Goal: Contribute content: Add original content to the website for others to see

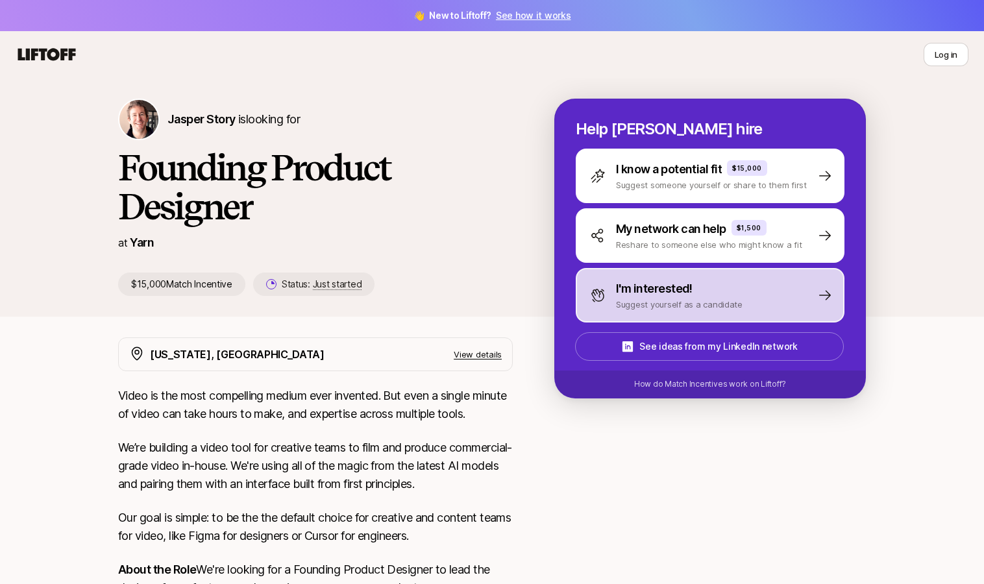
click at [626, 304] on p "Suggest yourself as a candidate" at bounding box center [679, 304] width 127 height 13
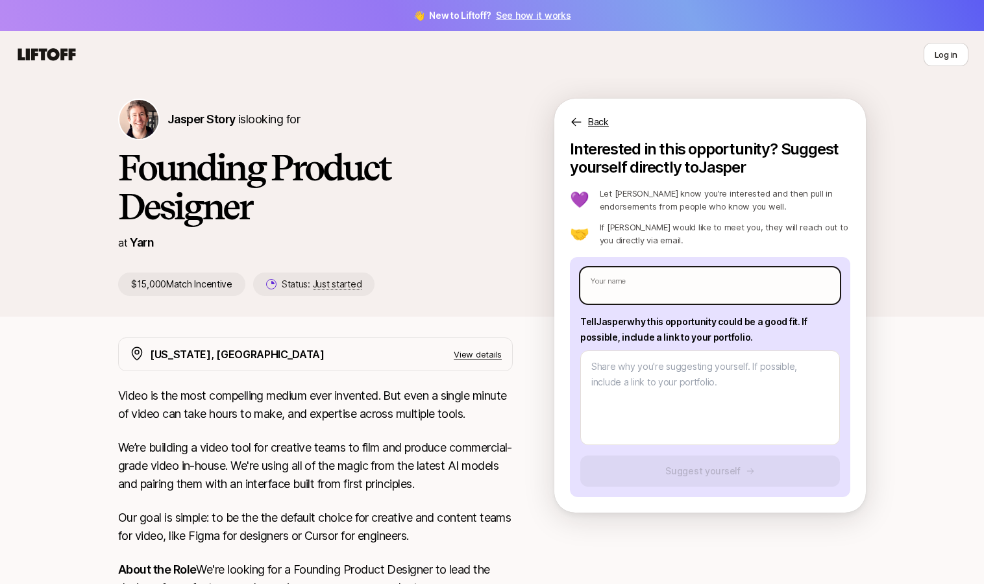
click at [655, 282] on input "text" at bounding box center [710, 285] width 260 height 36
type textarea "x"
type input "L"
type textarea "x"
type input "Lo"
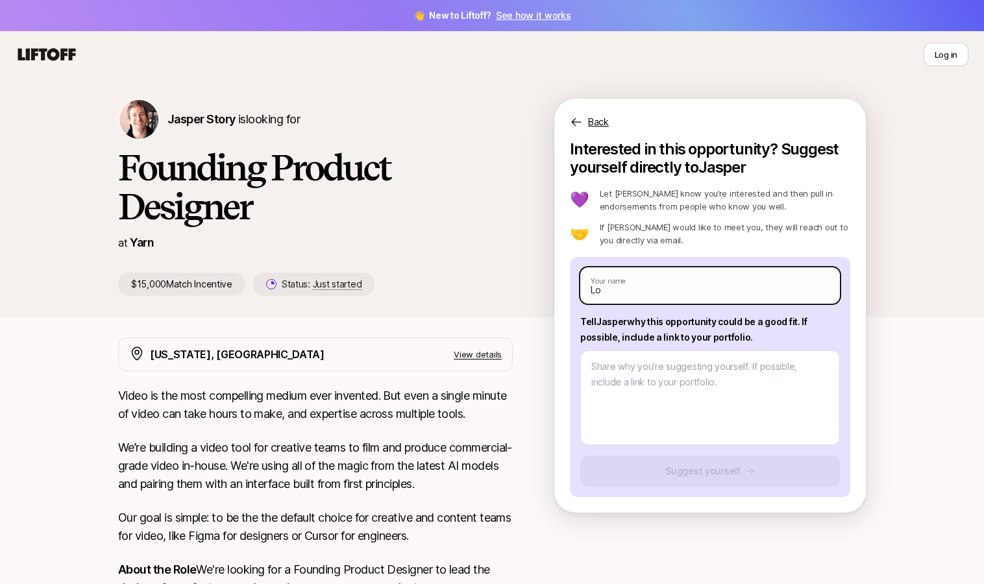
type textarea "x"
type input "Lok"
type textarea "x"
type input "Loke"
type textarea "x"
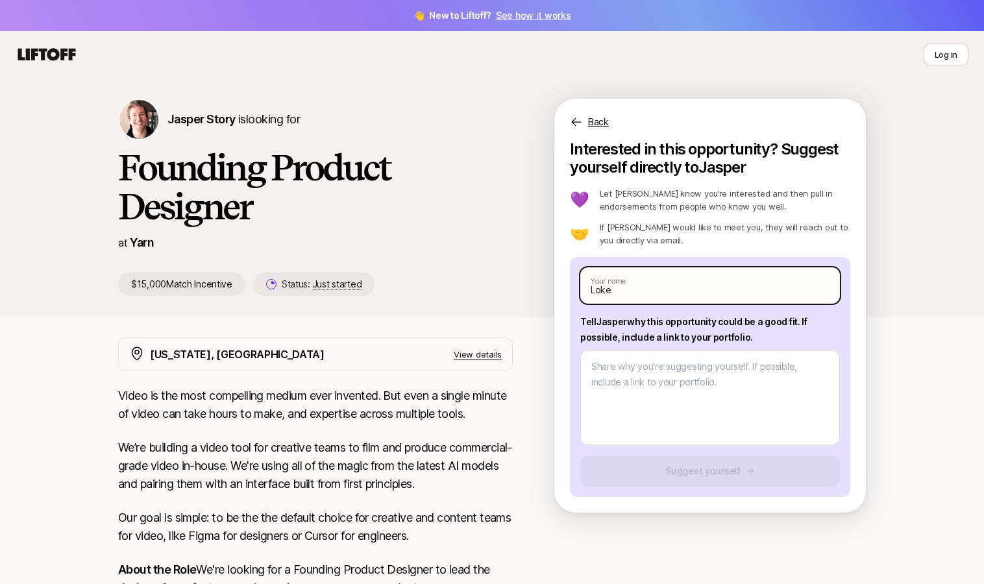
type input "Lokes"
type textarea "x"
type input "[PERSON_NAME]"
type textarea "x"
type input "[PERSON_NAME]"
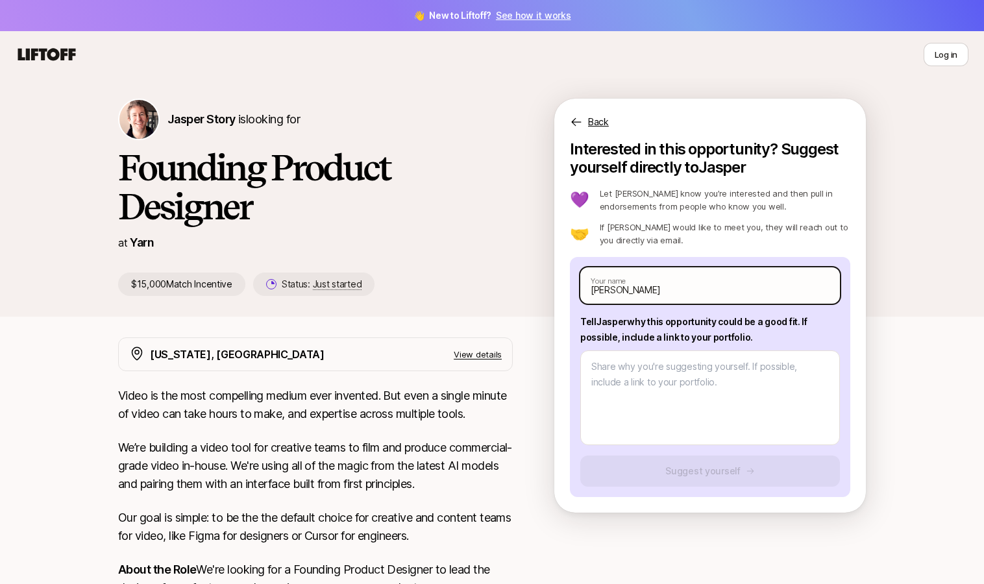
type textarea "x"
type input "[PERSON_NAME]"
type textarea "x"
type input "[PERSON_NAME]"
type textarea "x"
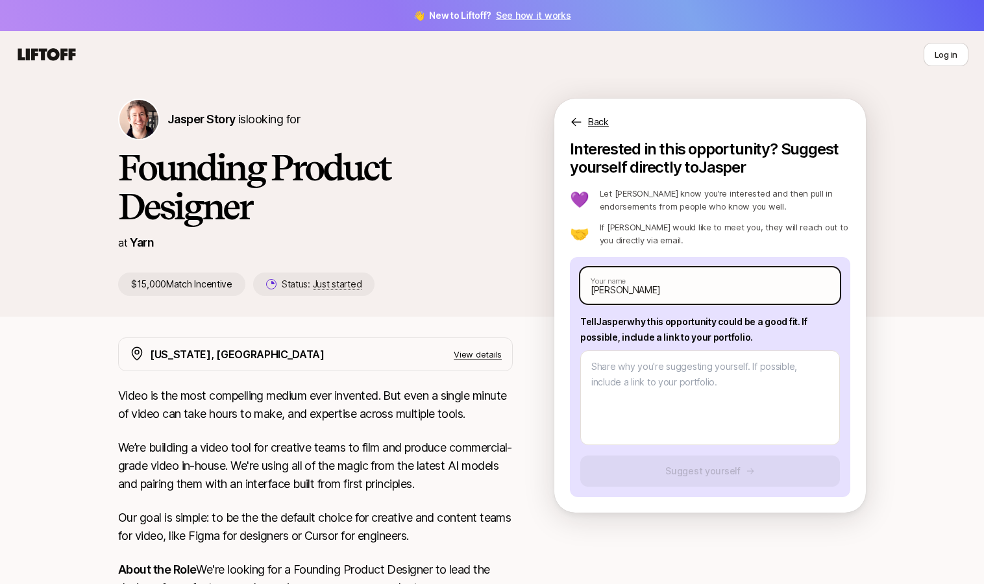
type input "[PERSON_NAME]"
type textarea "x"
type input "[PERSON_NAME]"
type textarea "x"
type input "[PERSON_NAME]"
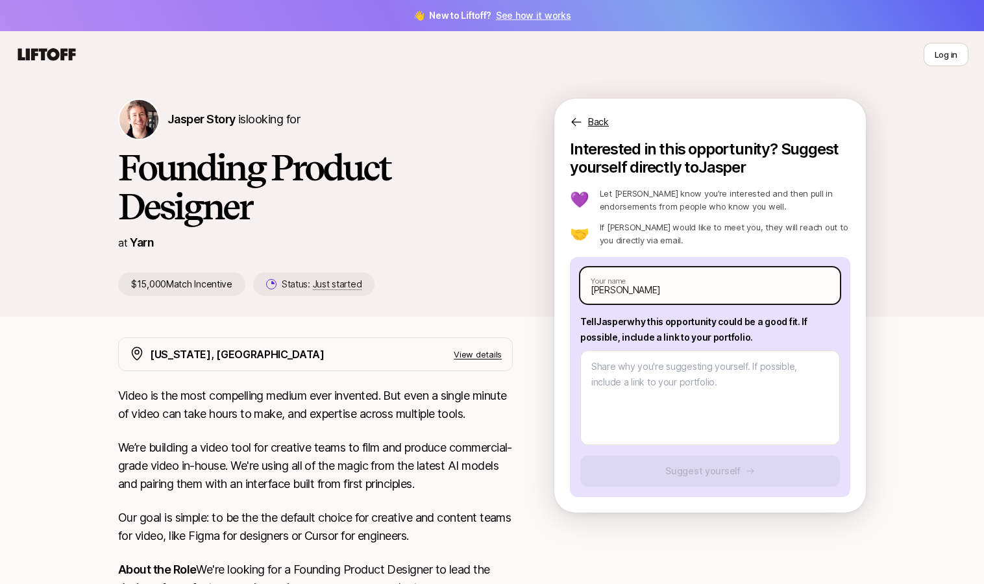
type textarea "x"
type input "[PERSON_NAME]"
type textarea "x"
type input "[PERSON_NAME]"
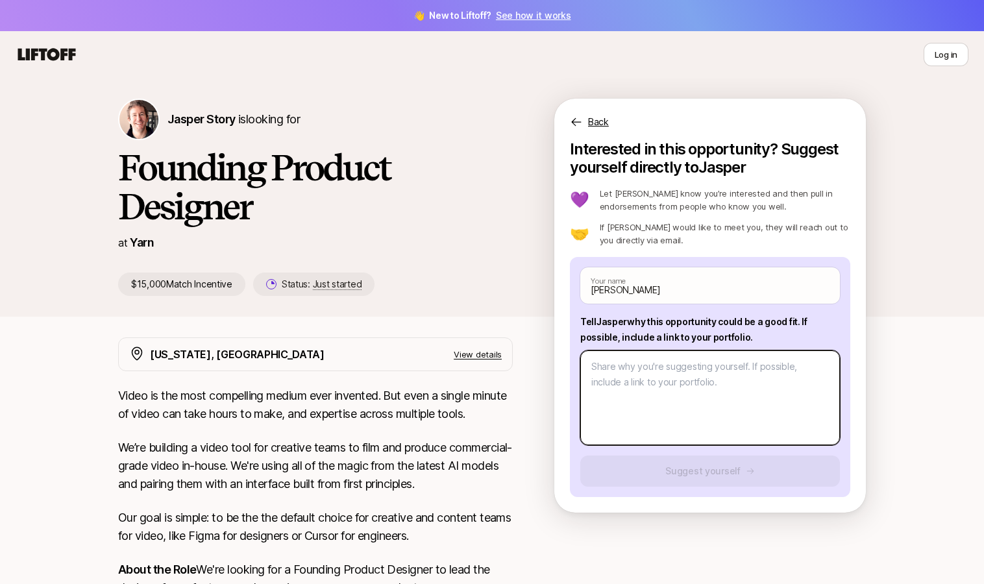
click at [649, 371] on textarea at bounding box center [710, 397] width 260 height 95
click at [660, 380] on textarea at bounding box center [710, 397] width 260 height 95
type textarea "x"
type textarea "I"
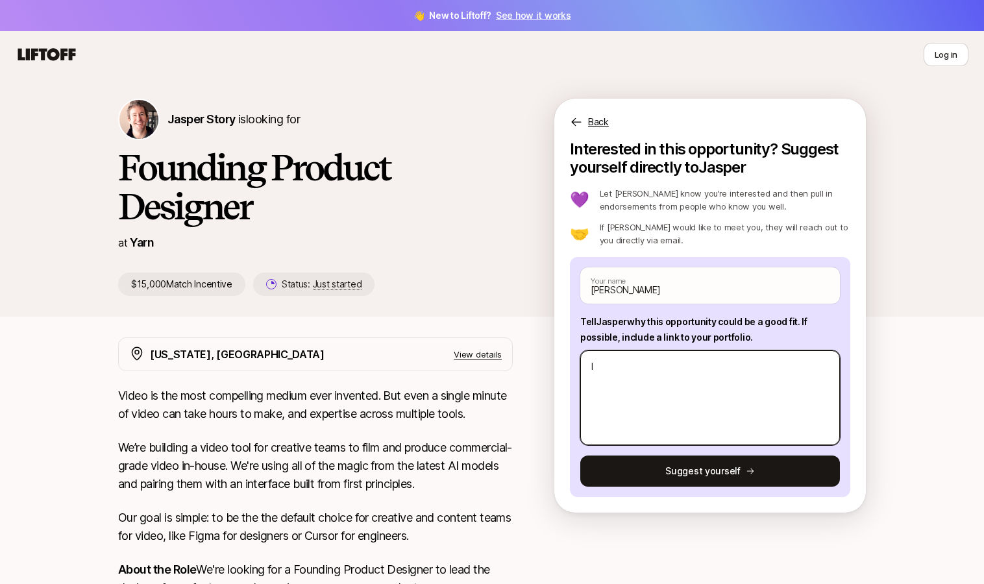
type textarea "x"
type textarea "Im"
type textarea "x"
type textarea "Im"
type textarea "x"
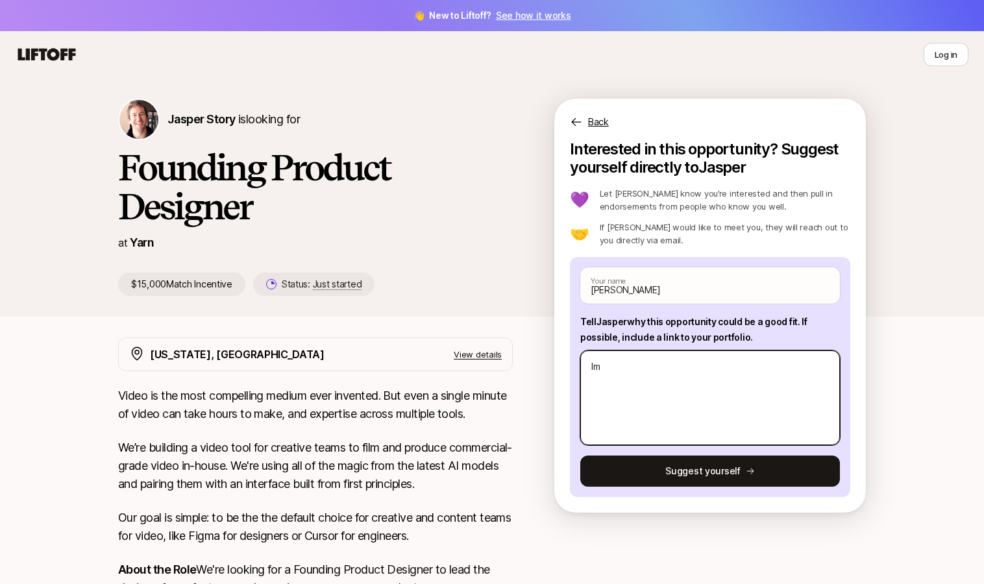
type textarea "Im u"
type textarea "x"
type textarea "Im"
type textarea "x"
type textarea "Im s"
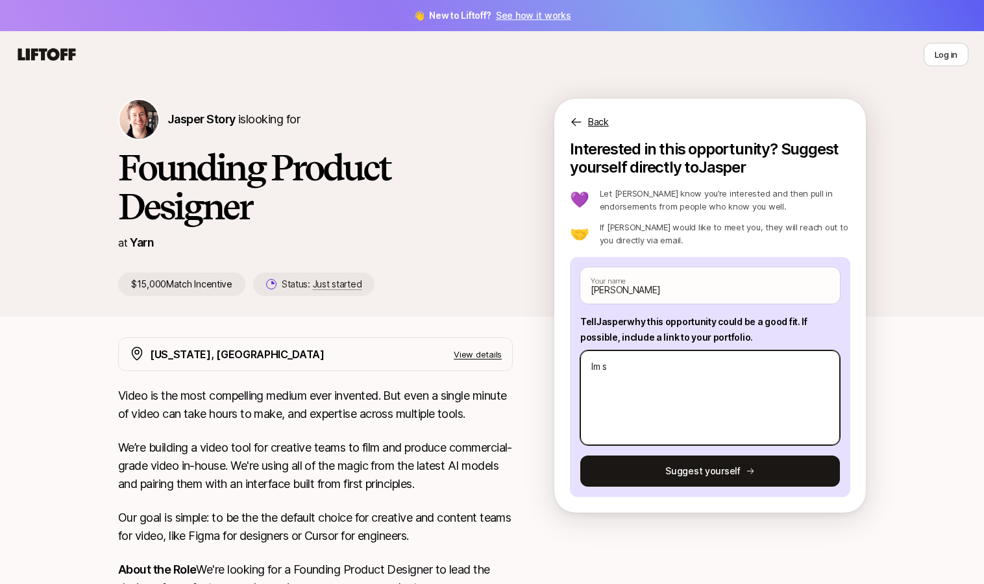
type textarea "x"
type textarea "Im su"
type textarea "x"
type textarea "Im sup"
type textarea "x"
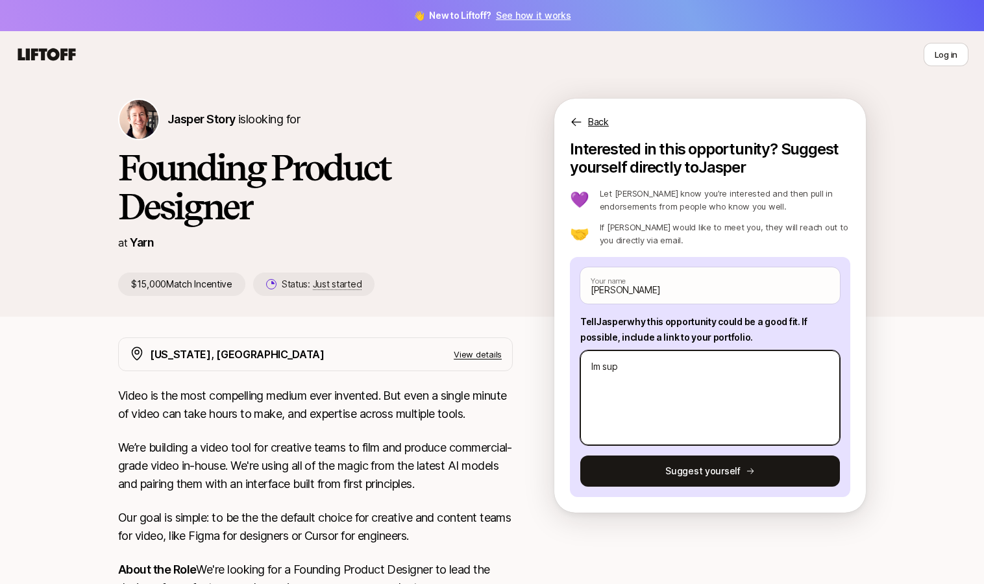
type textarea "Im supe"
type textarea "x"
type textarea "Im super"
type textarea "x"
type textarea "Im super"
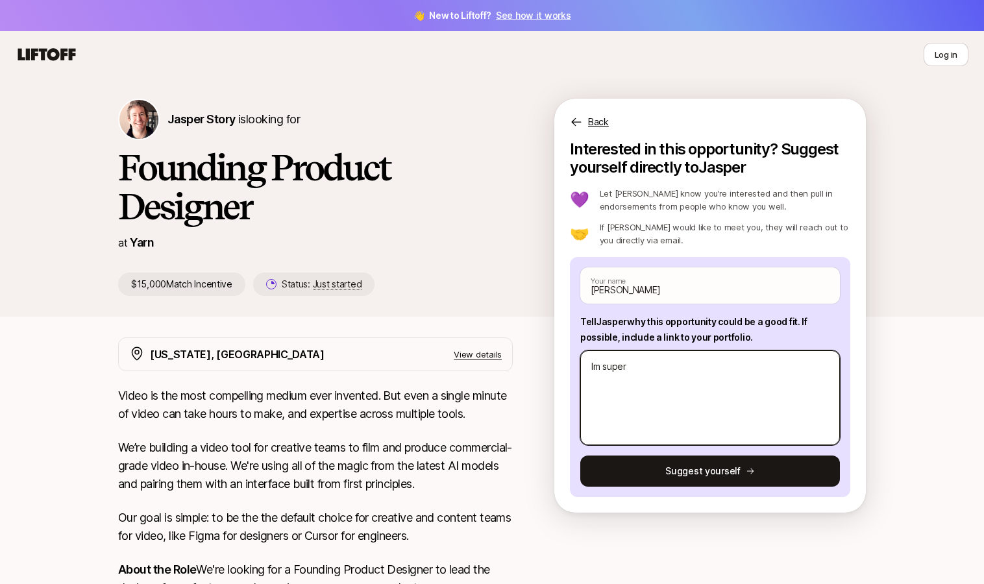
type textarea "x"
type textarea "Im super c"
type textarea "x"
type textarea "Im super cr"
type textarea "x"
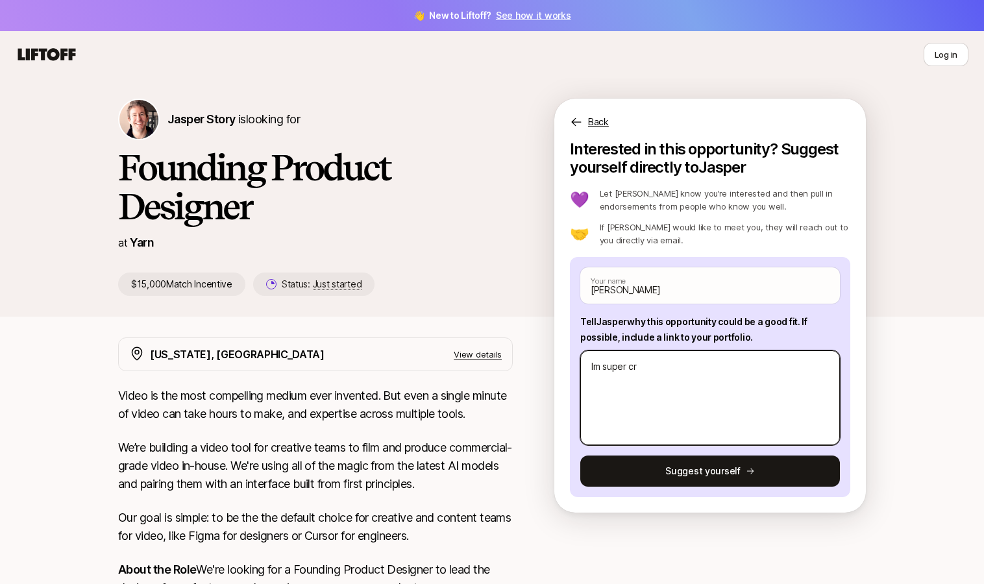
type textarea "Im super cre"
type textarea "x"
type textarea "Im super crea"
type textarea "x"
type textarea "Im super creat"
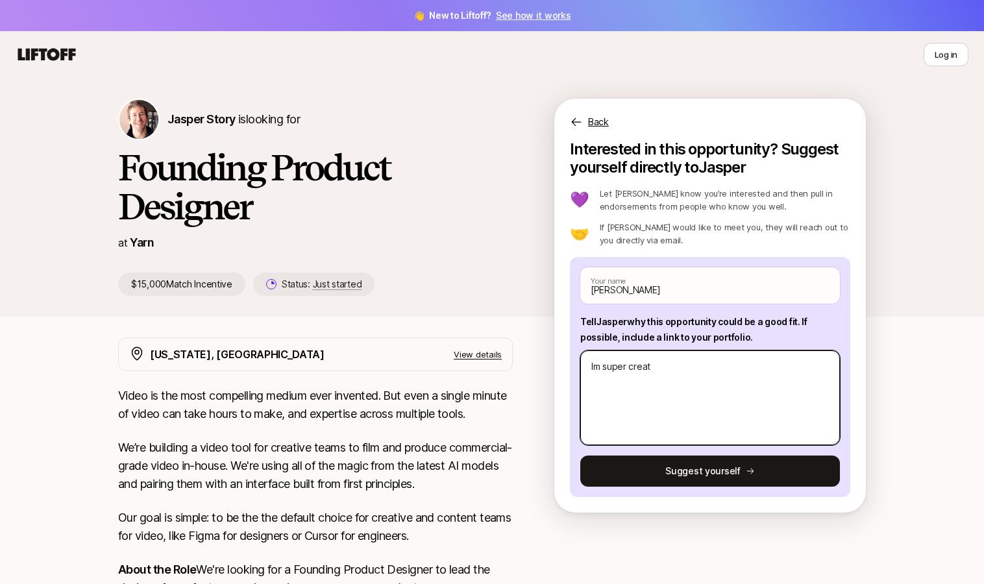
type textarea "x"
type textarea "Im super creati"
type textarea "x"
type textarea "Im super creativ"
type textarea "x"
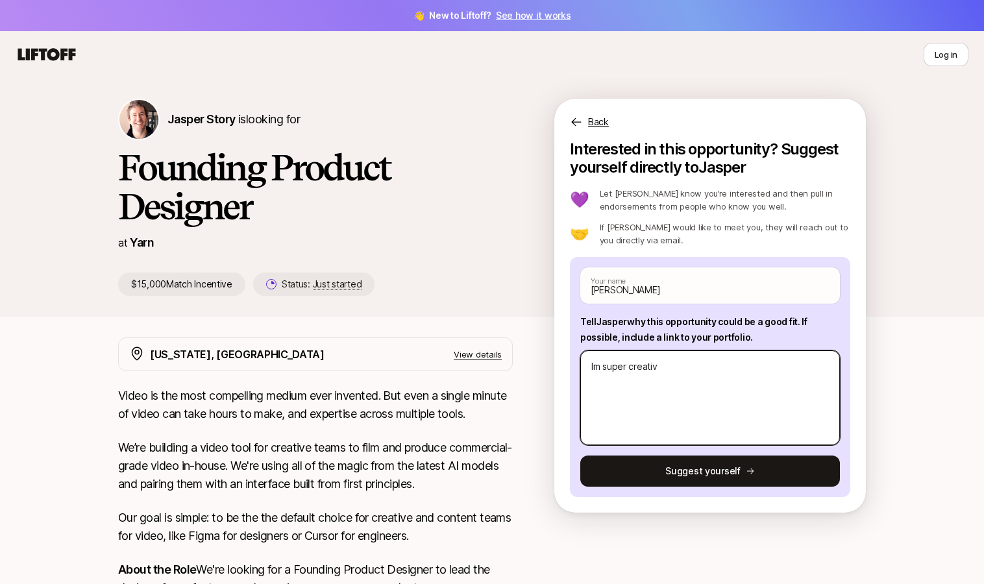
type textarea "Im super creative"
type textarea "x"
type textarea "Im super creative"
type textarea "x"
type textarea "Im super creative i"
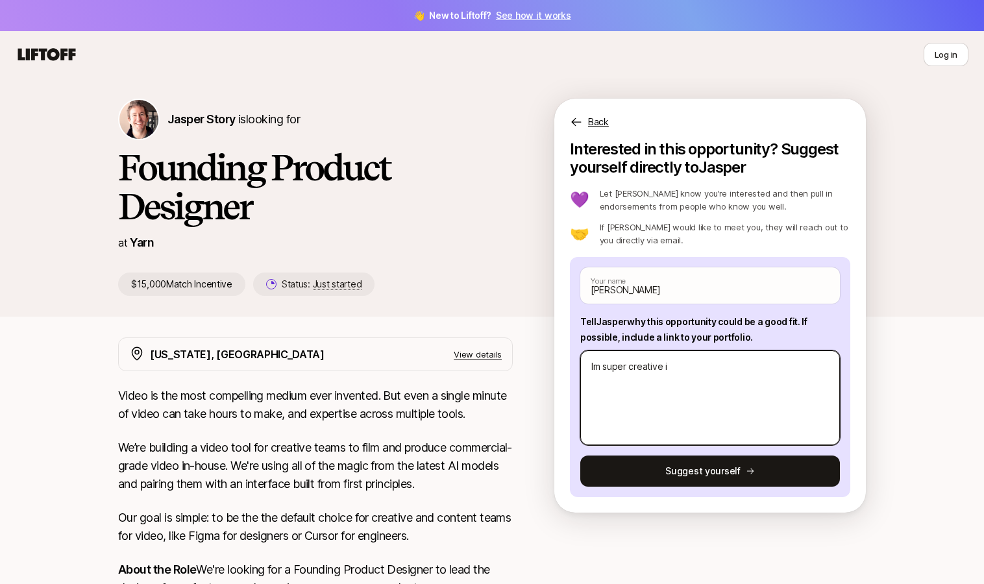
type textarea "x"
type textarea "Im super creative in"
type textarea "x"
type textarea "Im super creative ind"
type textarea "x"
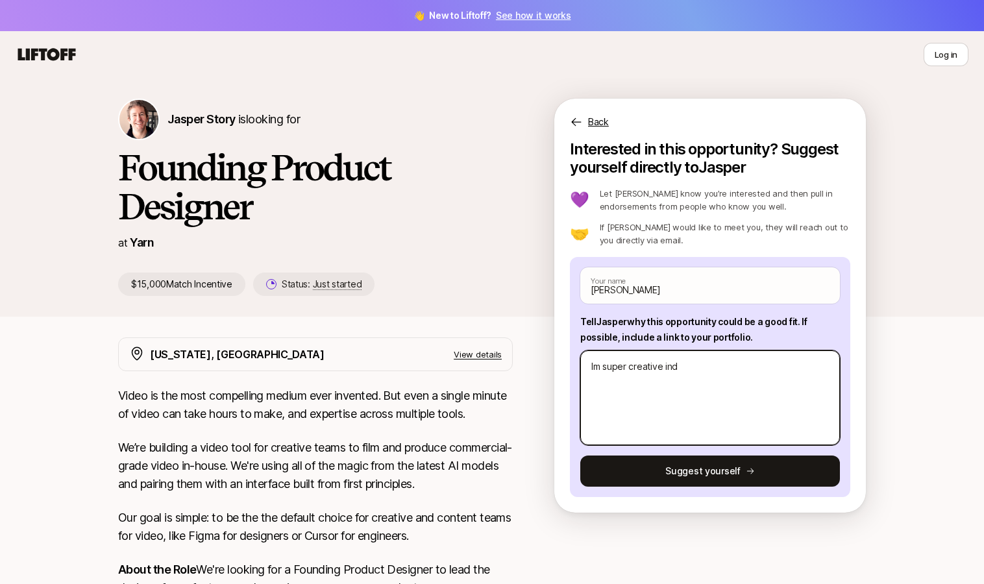
type textarea "Im super creative indu"
type textarea "x"
type textarea "Im super creative ind"
type textarea "x"
type textarea "Im super creative in"
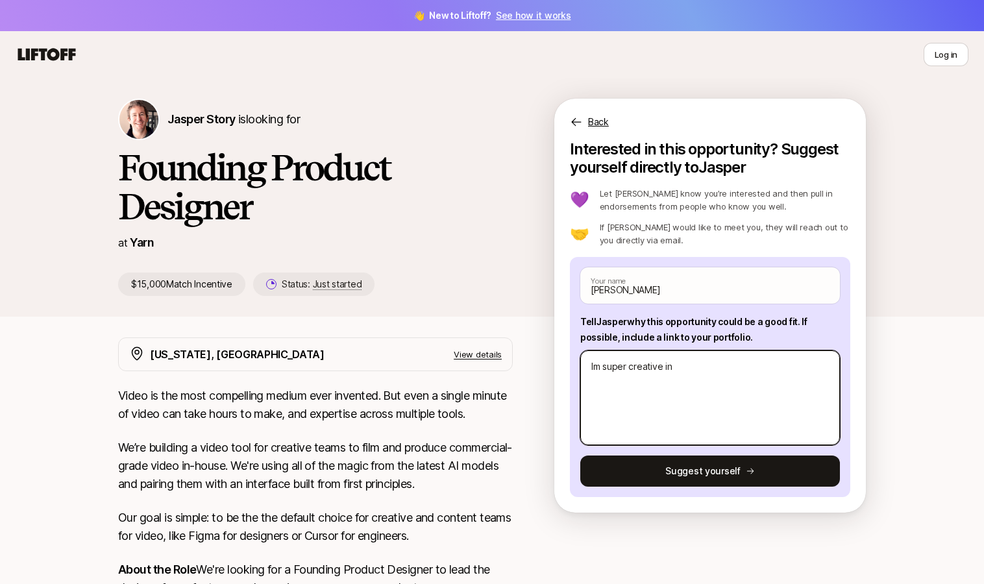
type textarea "x"
type textarea "Im super creative i"
type textarea "x"
type textarea "Im super creative"
type textarea "x"
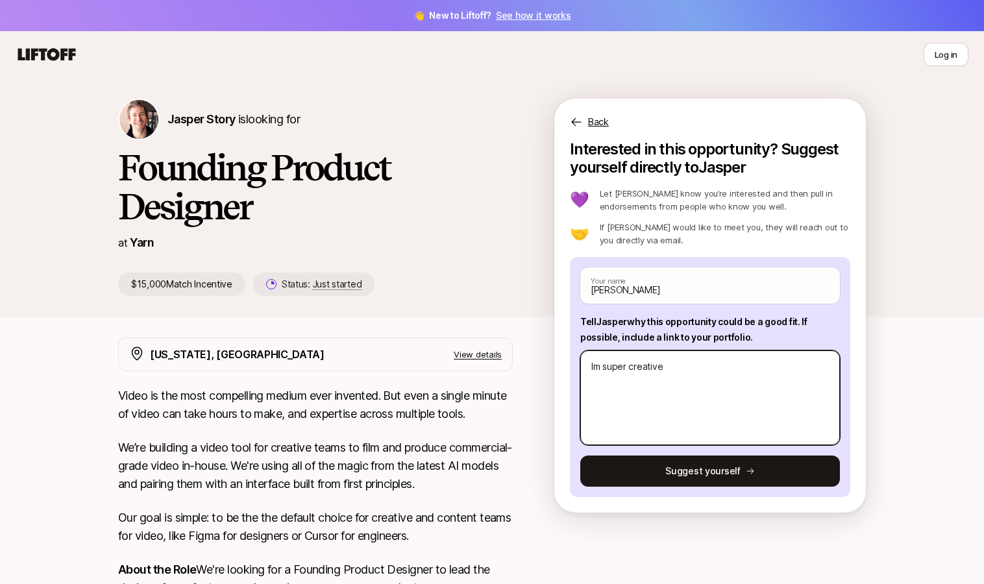
type textarea "Im super creative p"
type textarea "x"
type textarea "Im super creative pe"
type textarea "x"
type textarea "Im super creative per"
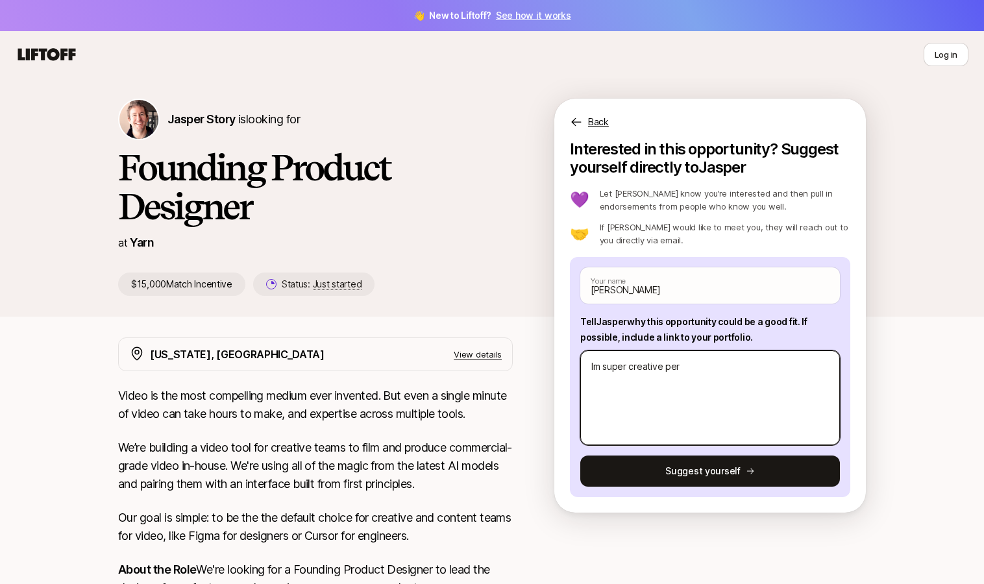
type textarea "x"
type textarea "Im super creative pers"
type textarea "x"
type textarea "Im super creative perso"
type textarea "x"
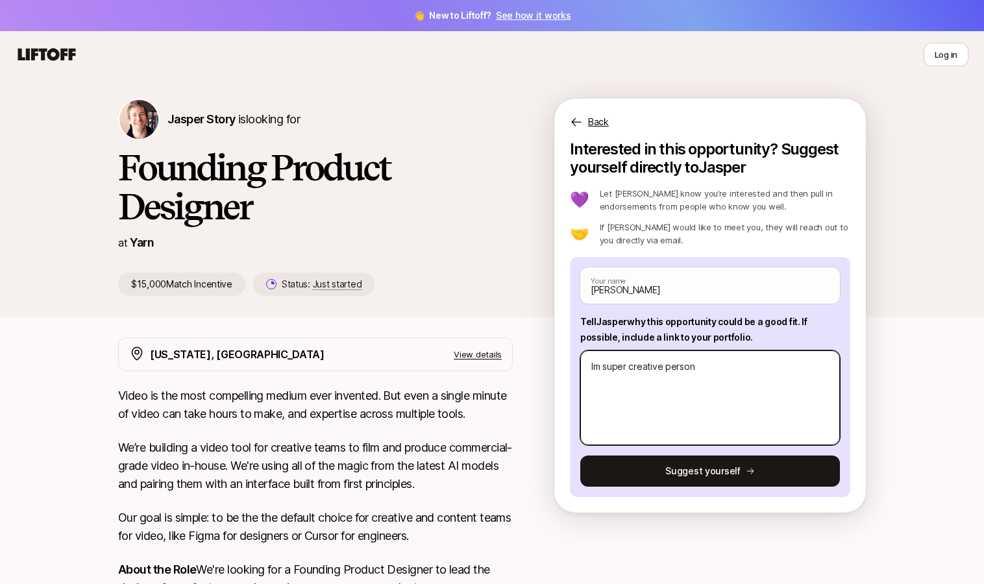
type textarea "Im super creative persona"
type textarea "x"
type textarea "Im super creative personal"
type textarea "x"
type textarea "Im super creative personali"
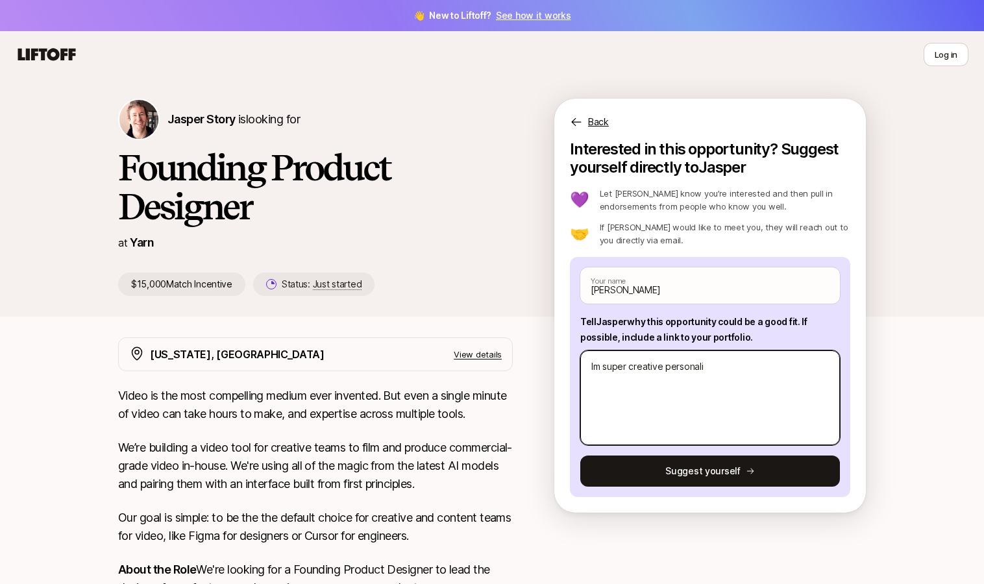
type textarea "x"
type textarea "Im super creative personalit"
type textarea "x"
type textarea "Im super creative personality"
type textarea "x"
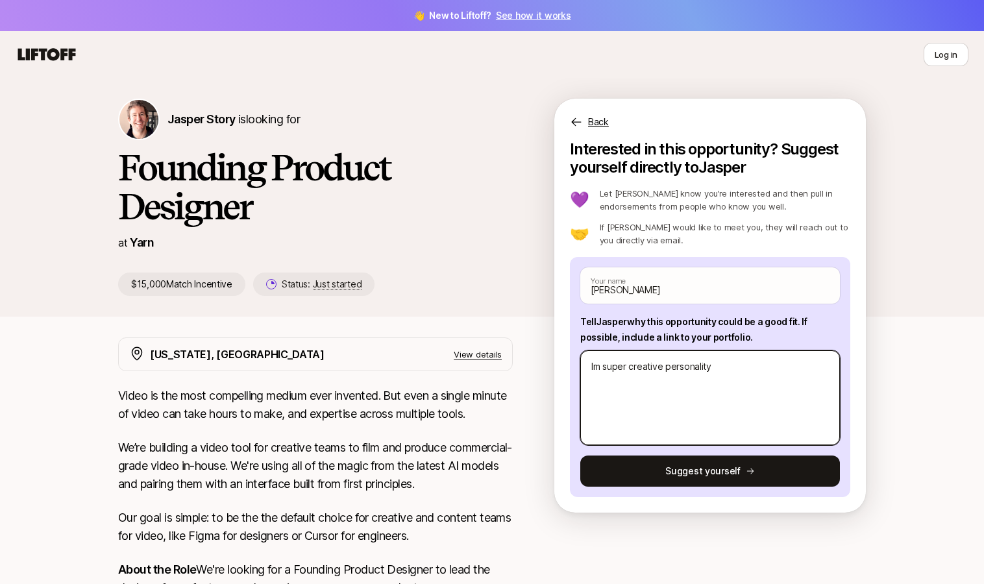
type textarea "Im super creative personality,"
type textarea "x"
type textarea "Im super creative personality,"
type textarea "x"
type textarea "Im super creative personality, I"
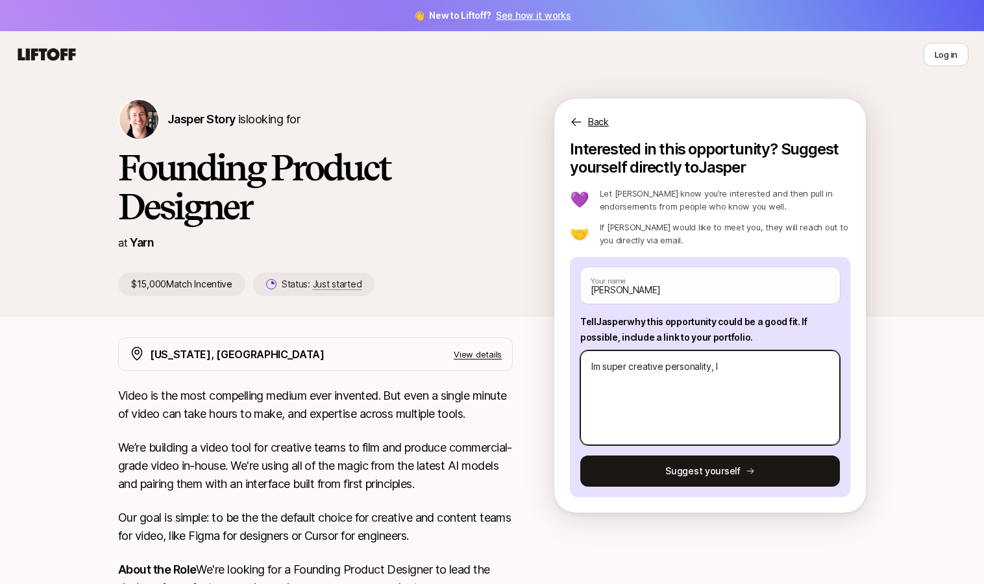
type textarea "x"
type textarea "Im super creative personality, I"
type textarea "x"
type textarea "Im super creative personality, I L"
type textarea "x"
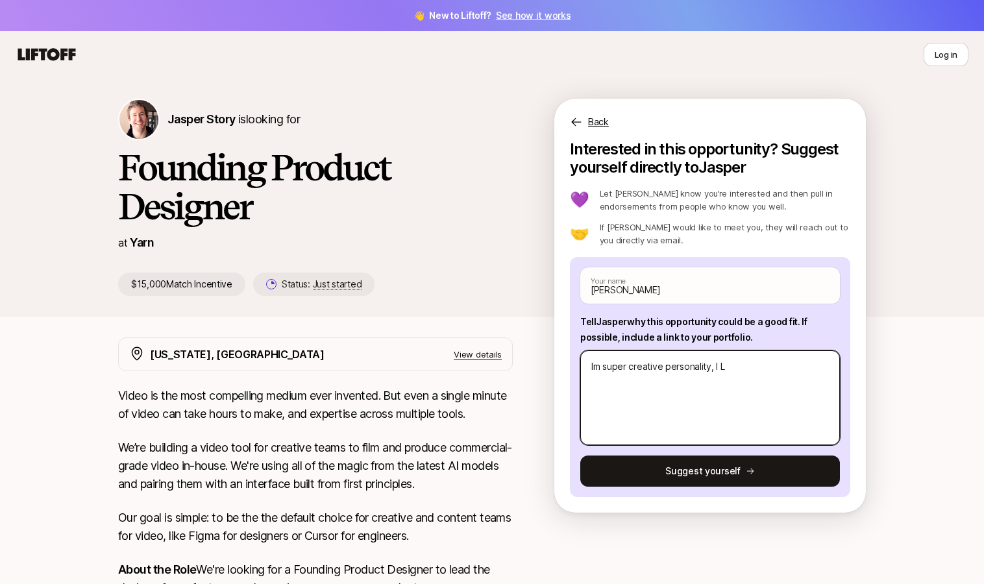
type textarea "Im super creative personality, I [PERSON_NAME]"
type textarea "x"
type textarea "Im super creative personality, I LIK"
type textarea "x"
type textarea "Im super creative personality, I LIKE"
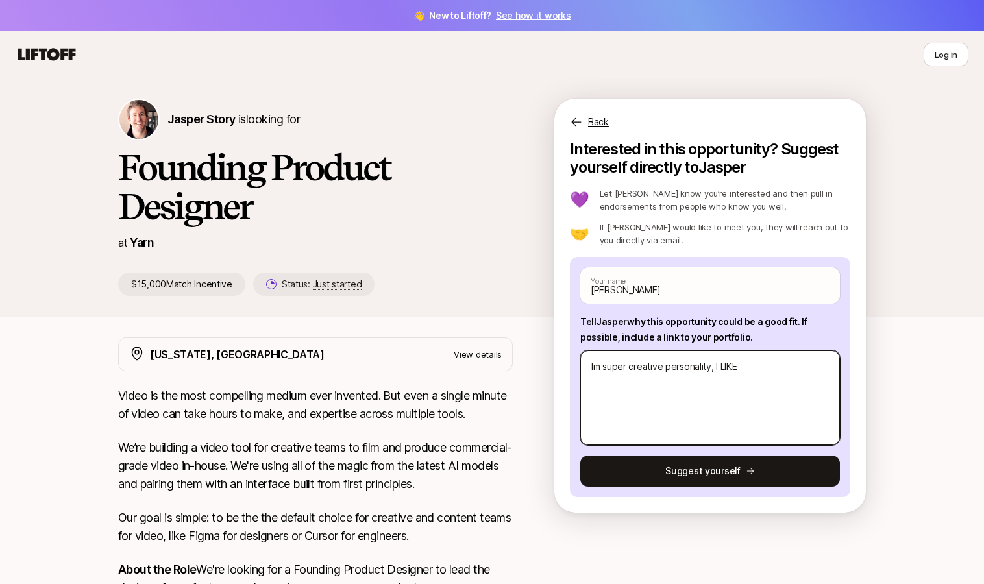
type textarea "x"
type textarea "Im super creative personality, I LIK"
type textarea "x"
type textarea "Im super creative personality, I [PERSON_NAME]"
type textarea "x"
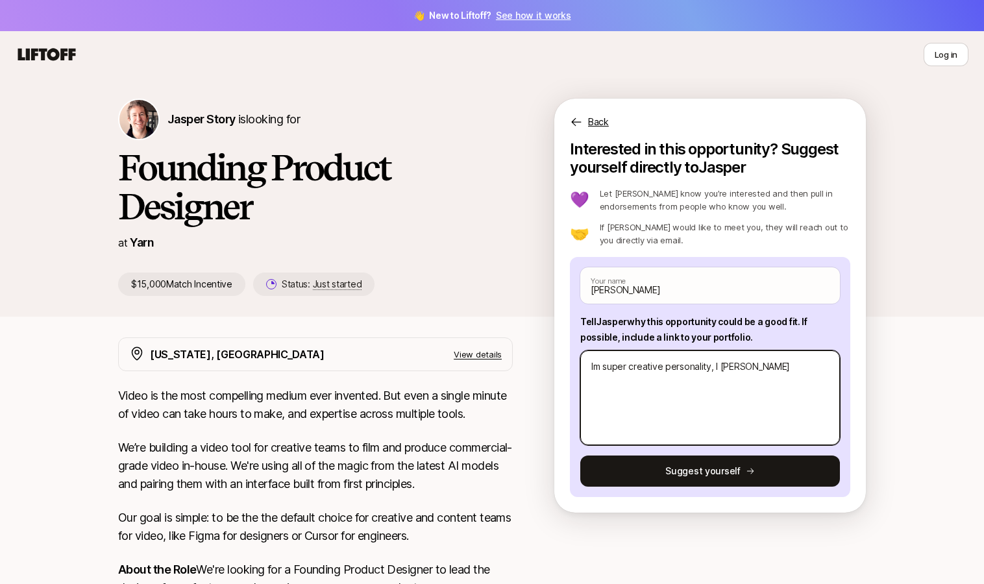
type textarea "Im super creative personality, I L"
type textarea "x"
type textarea "Im super creative personality, I"
type textarea "x"
type textarea "Im super creative personality, I"
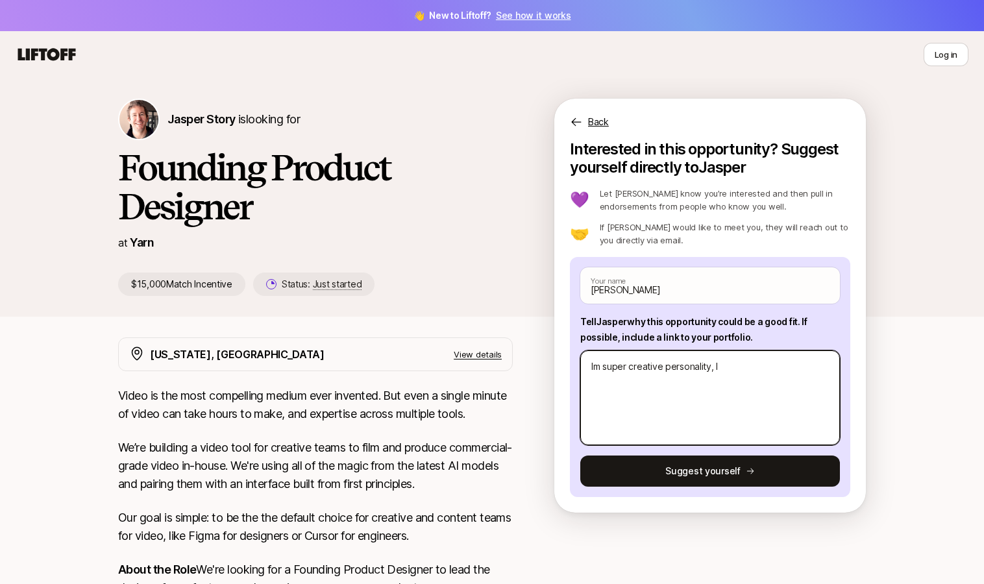
type textarea "x"
type textarea "Im super creative personality,"
type textarea "x"
type textarea "Im super creative personality, a"
type textarea "x"
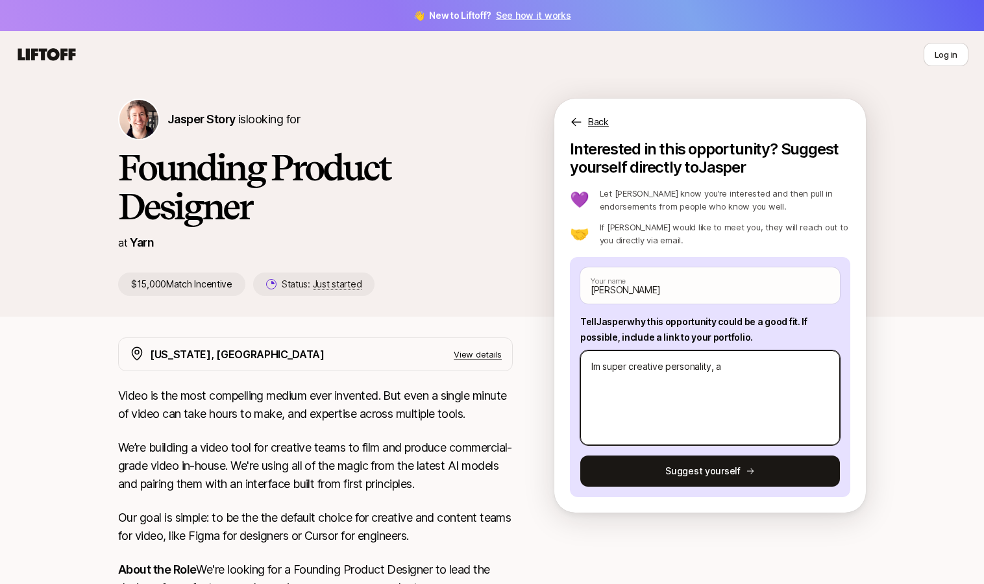
type textarea "Im super creative personality, al"
type textarea "x"
type textarea "Im super creative personality, als"
type textarea "x"
type textarea "Im super creative personality, also"
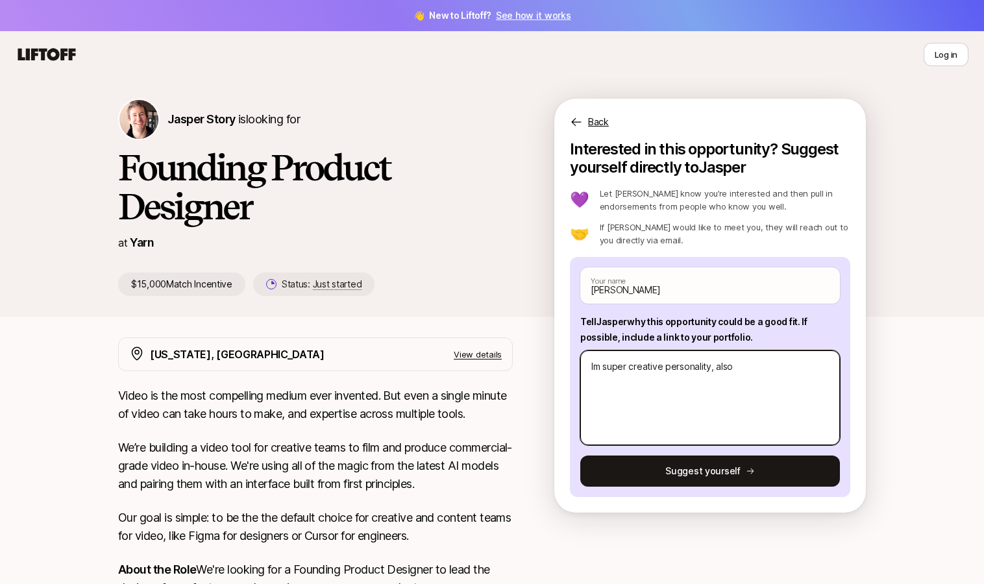
type textarea "x"
type textarea "Im super creative personality, also"
type textarea "x"
type textarea "Im super creative personality, also a"
type textarea "x"
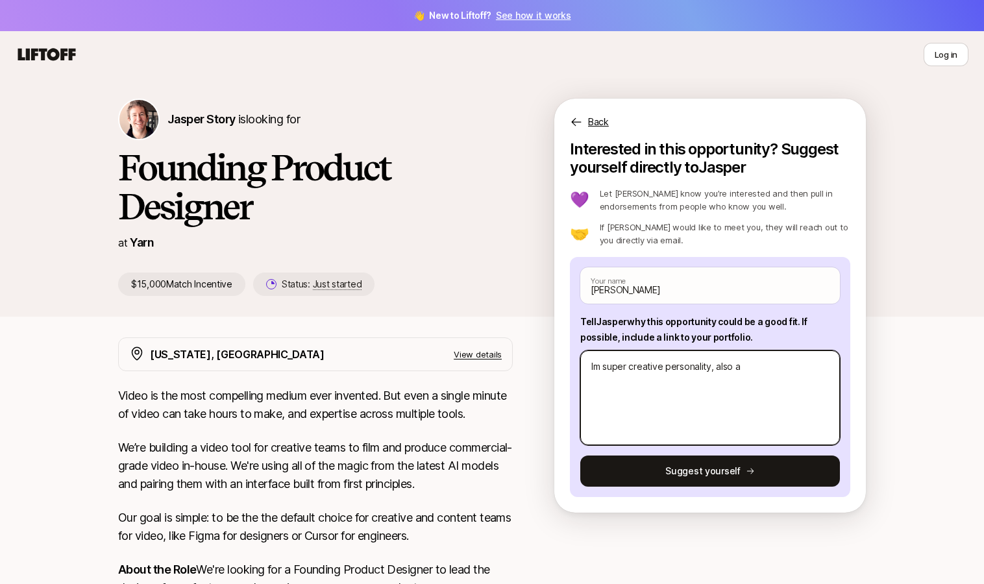
type textarea "Im super creative personality, also ac"
type textarea "x"
type textarea "Im super creative personality, also act"
type textarea "x"
type textarea "Im super creative personality, also acti"
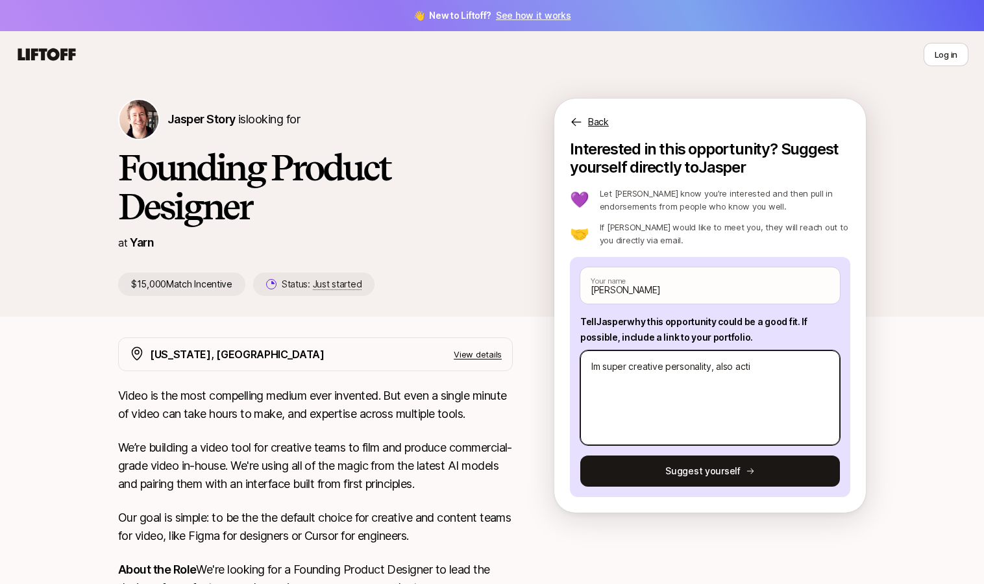
type textarea "x"
type textarea "Im super creative personality, also activ"
type textarea "x"
type textarea "Im super creative personality, also active"
type textarea "x"
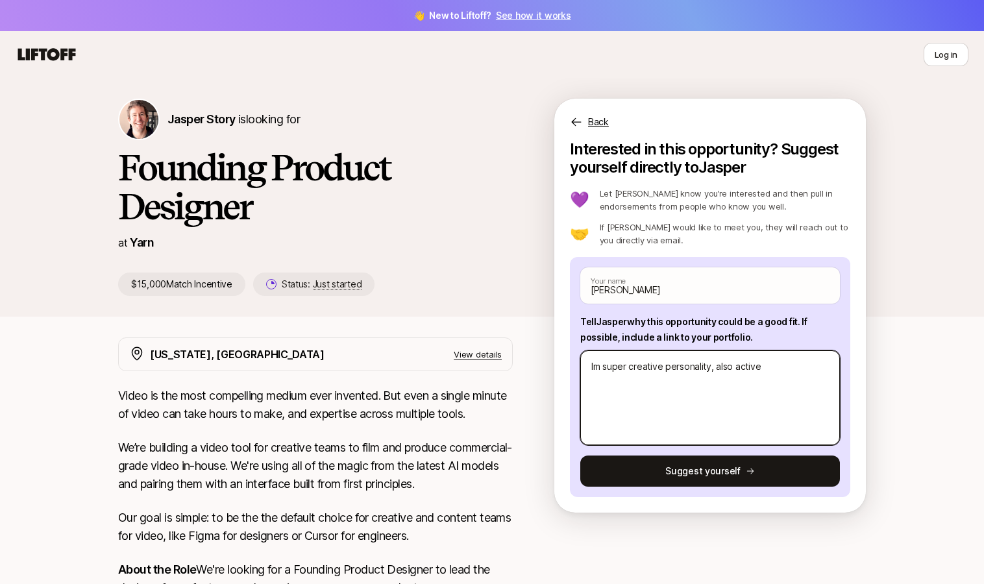
type textarea "Im super creative personality, also activel"
type textarea "x"
type textarea "Im super creative personality, also actively"
type textarea "x"
type textarea "Im super creative personality, also actively"
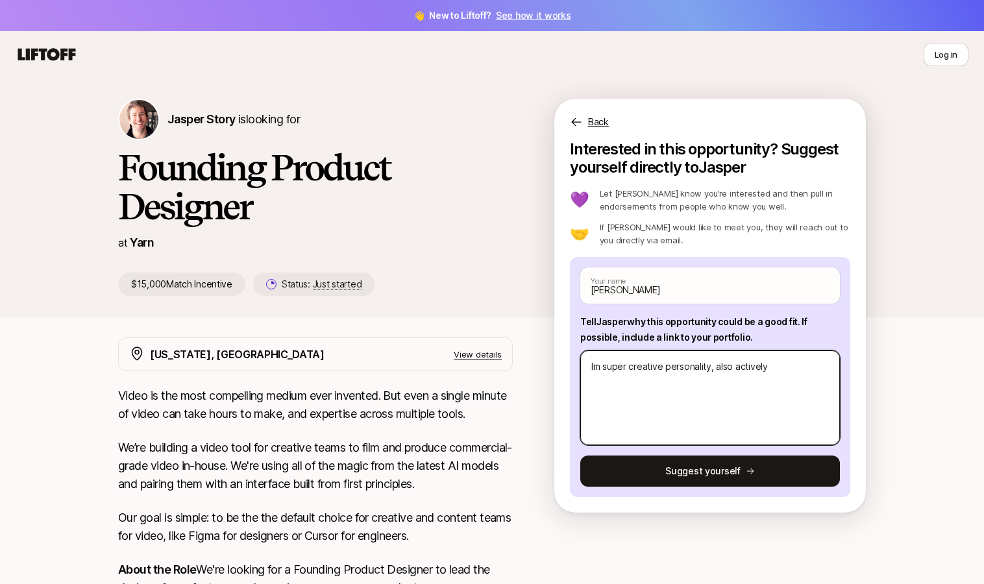
type textarea "x"
type textarea "Im super creative personality, also actively l"
type textarea "x"
type textarea "Im super creative personality, also actively le"
type textarea "x"
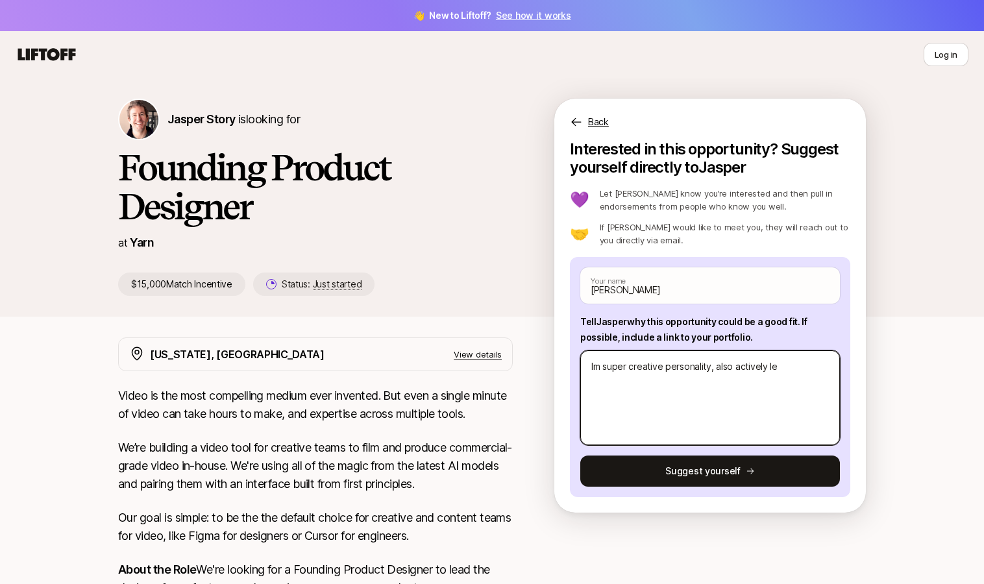
type textarea "Im super creative personality, also actively lea"
type textarea "x"
type textarea "Im super creative personality, also actively [PERSON_NAME]"
type textarea "x"
type textarea "Im super creative personality, also actively learn"
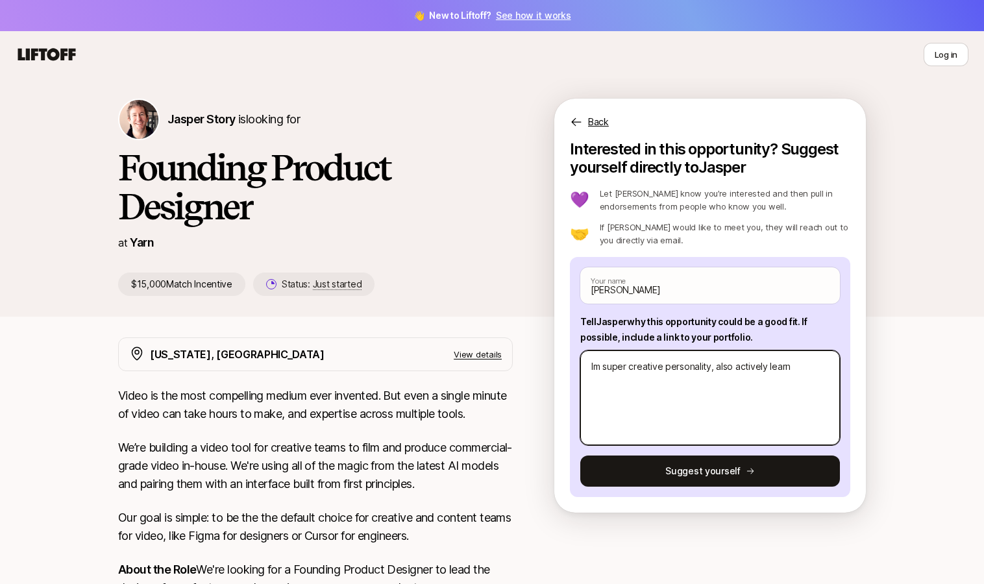
type textarea "x"
type textarea "Im super creative personality, also actively learni"
type textarea "x"
type textarea "Im super creative personality, also actively learnin"
type textarea "x"
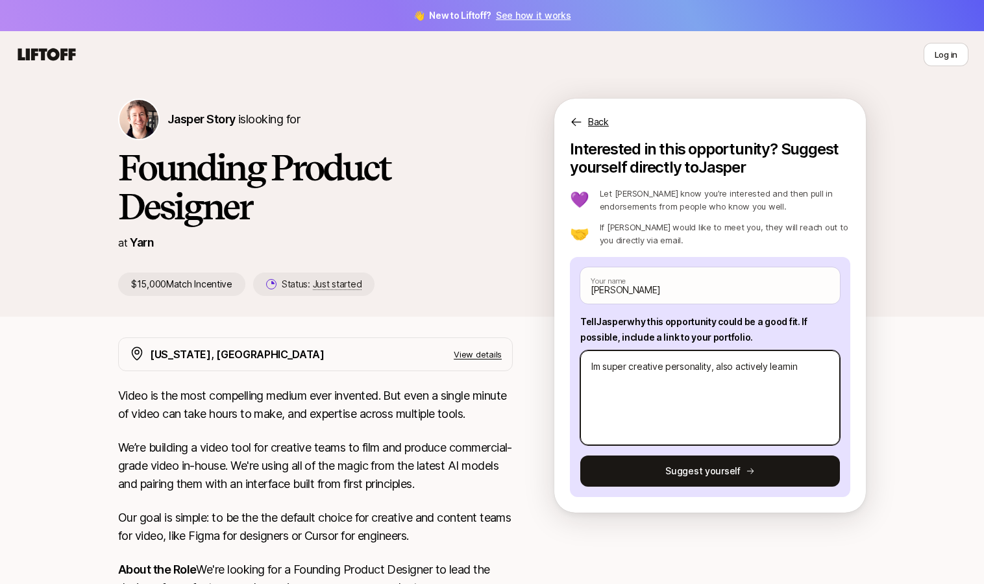
type textarea "Im super creative personality, also actively learning"
type textarea "x"
type textarea "Im super creative personality, also actively learning"
type textarea "x"
type textarea "Im super creative personality, also actively learning a"
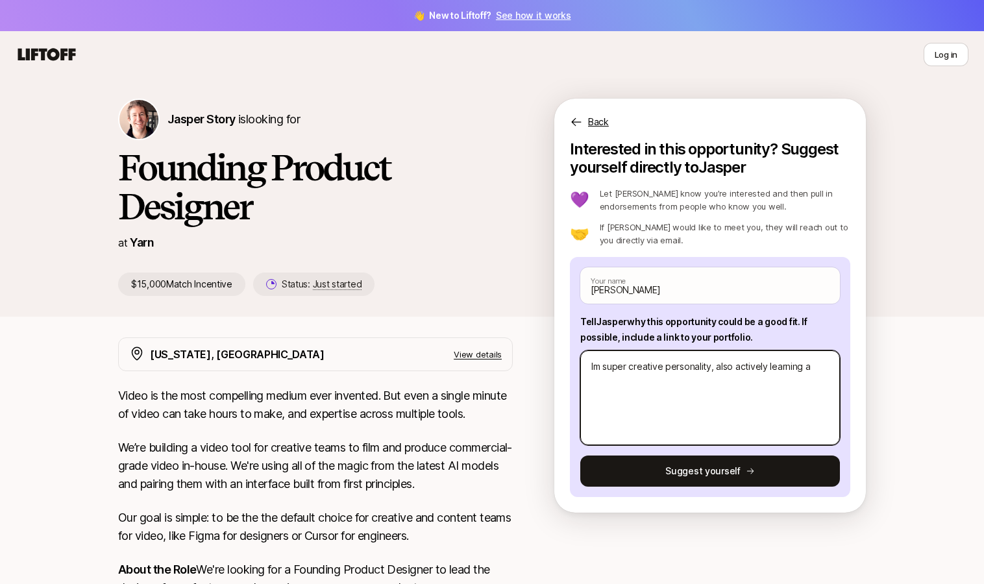
type textarea "x"
type textarea "Im super creative personality, also actively learning ad"
type textarea "x"
type textarea "Im super creative personality, also actively learning adv"
type textarea "x"
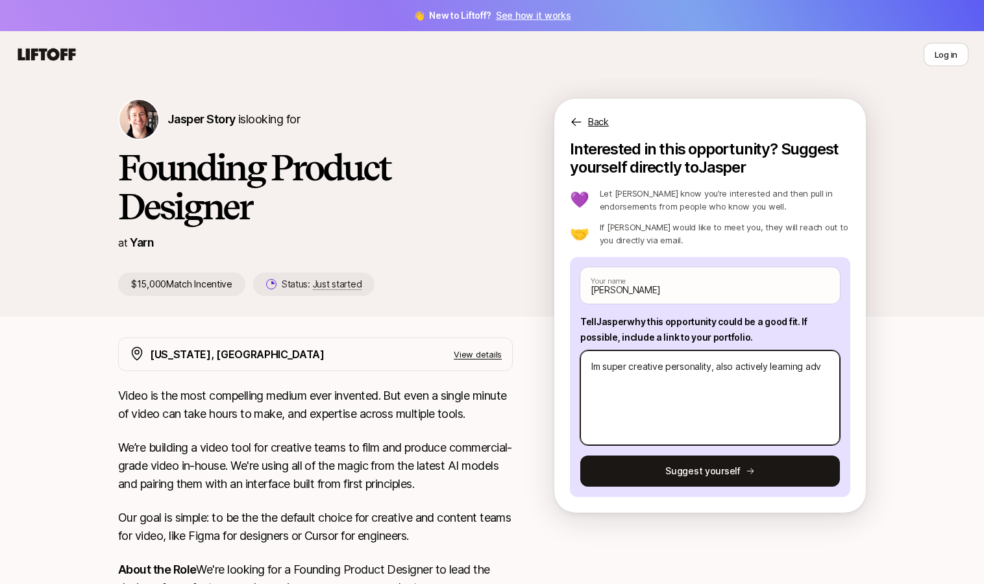
type textarea "Im super creative personality, also actively learning adva"
type textarea "x"
type textarea "Im super creative personality, also actively learning advan"
type textarea "x"
type textarea "Im super creative personality, also actively learning advanc"
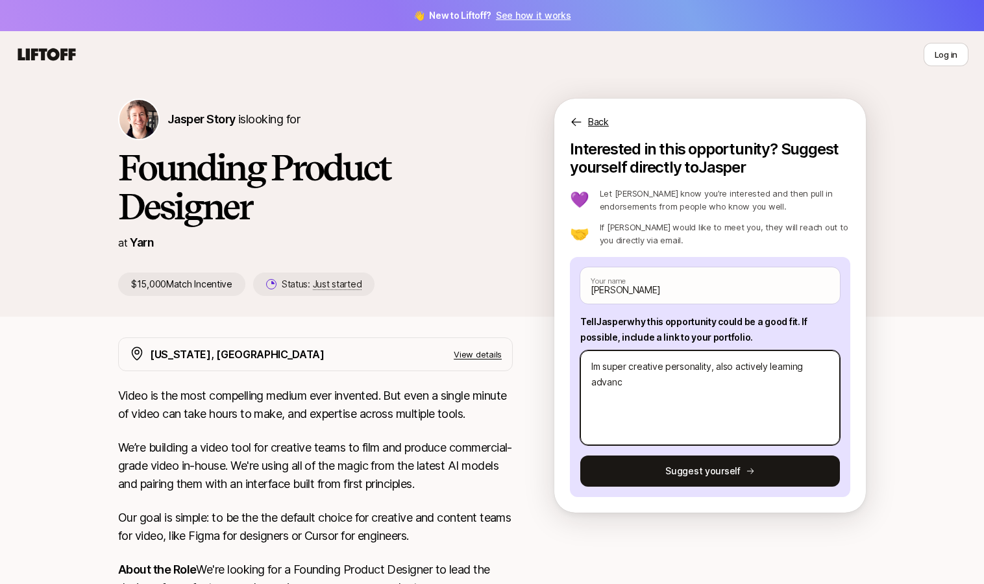
type textarea "x"
type textarea "Im super creative personality, also actively learning advan"
type textarea "x"
type textarea "Im super creative personality, also actively learning adva"
type textarea "x"
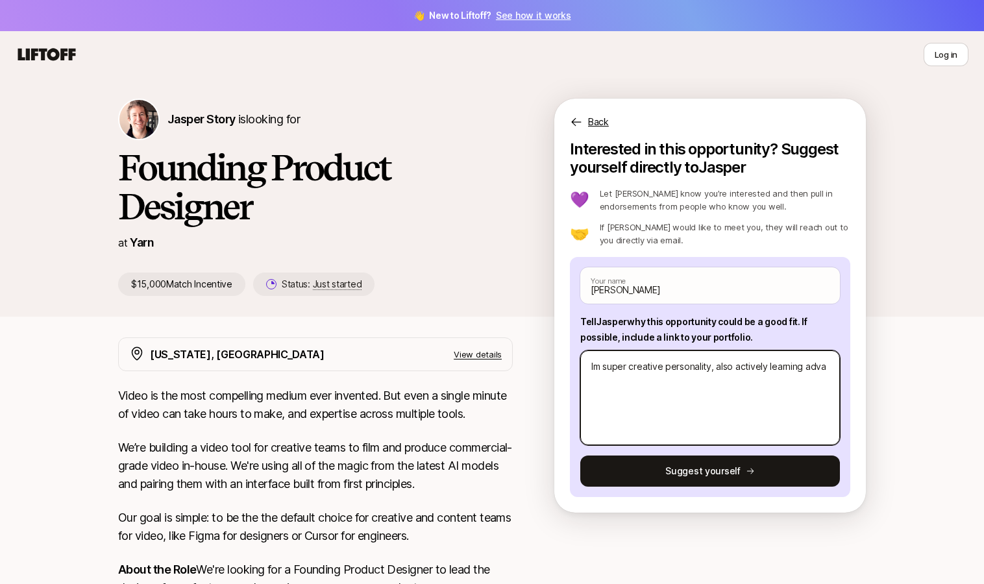
type textarea "Im super creative personality, also actively learning adv"
type textarea "x"
type textarea "Im super creative personality, also actively learning ad"
type textarea "x"
type textarea "Im super creative personality, also actively learning a"
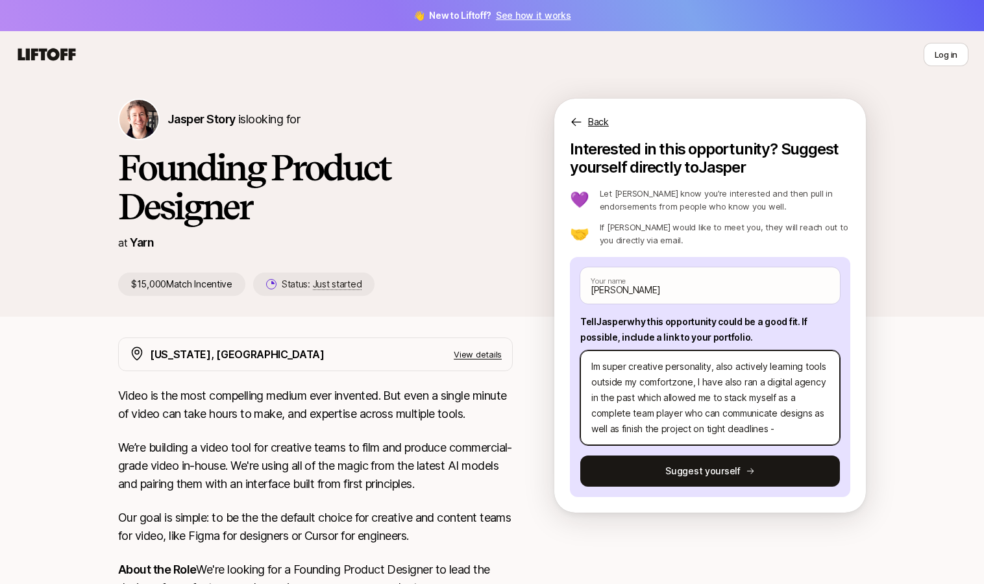
scroll to position [16, 0]
paste textarea "[DOMAIN_NAME]"
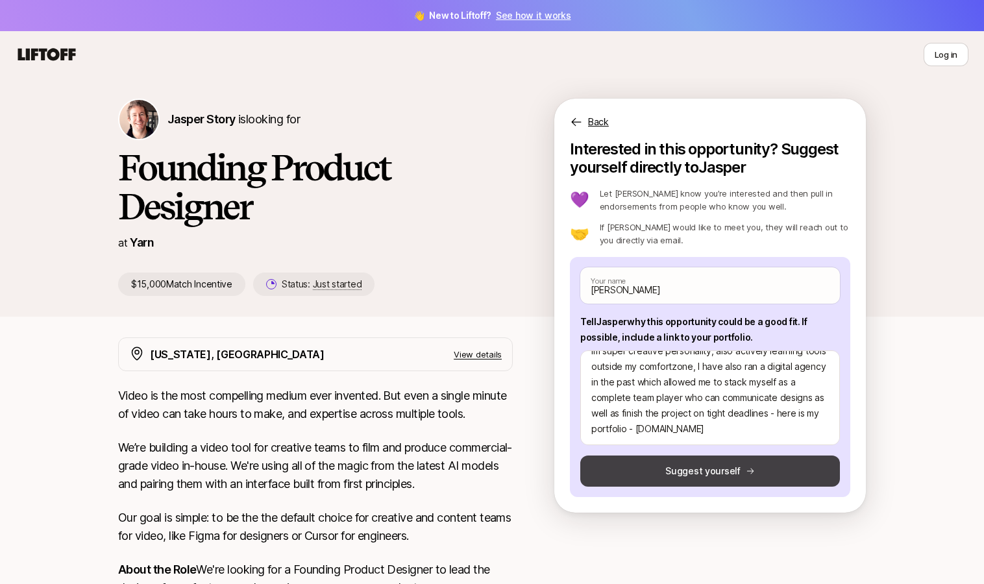
click at [692, 470] on button "Suggest yourself" at bounding box center [710, 470] width 260 height 31
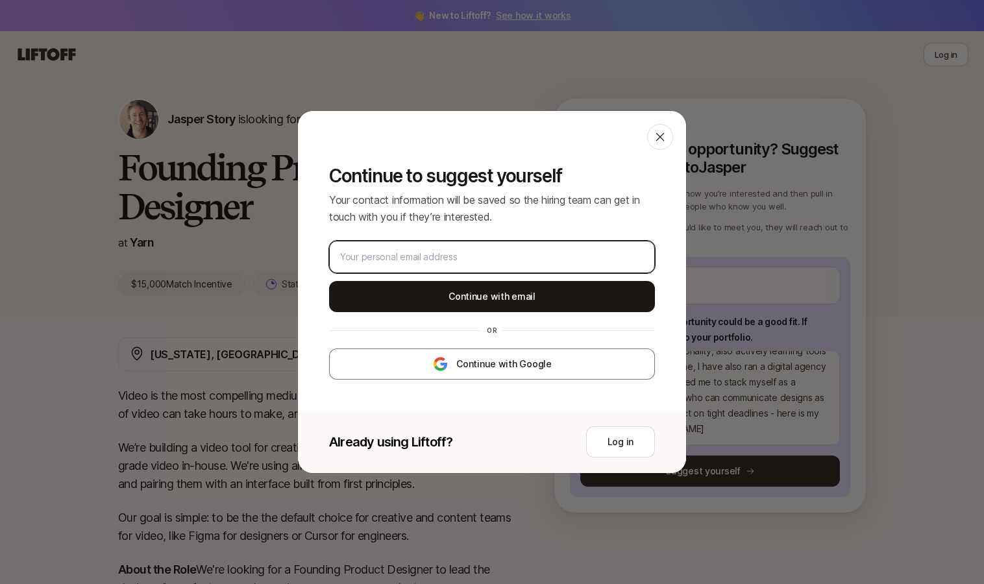
click at [480, 254] on input "email" at bounding box center [492, 257] width 304 height 16
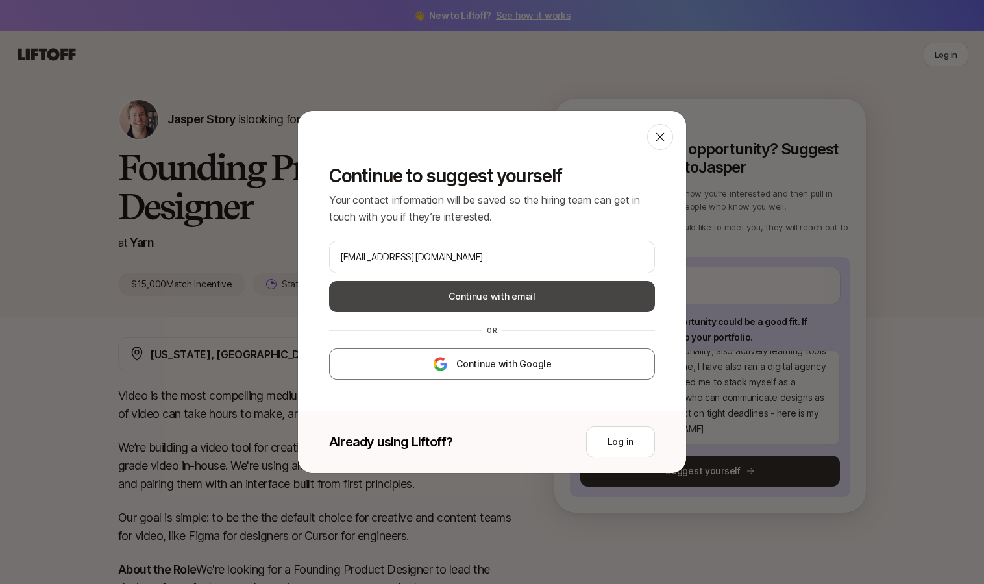
click at [455, 289] on button "Continue with email" at bounding box center [492, 296] width 326 height 31
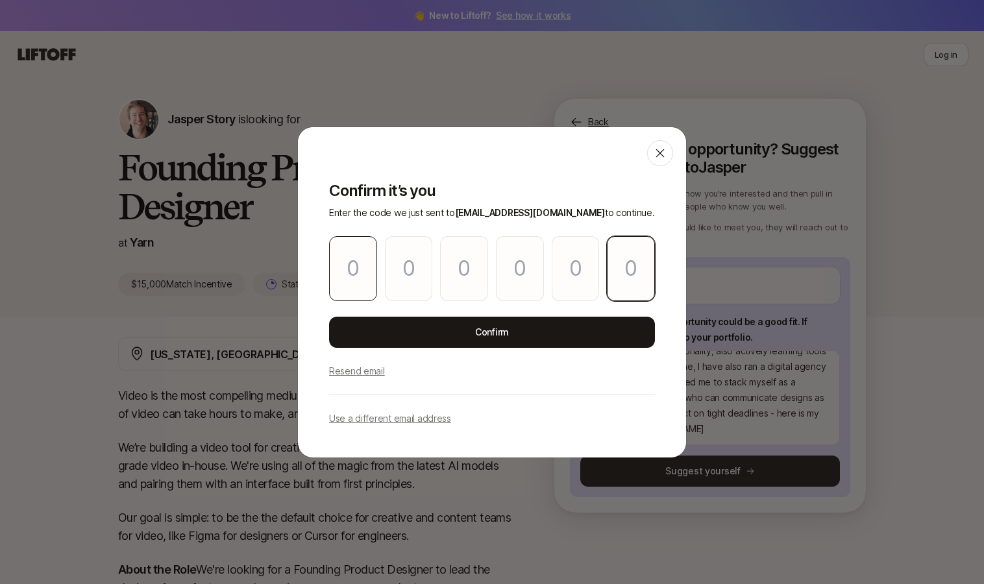
paste input "6"
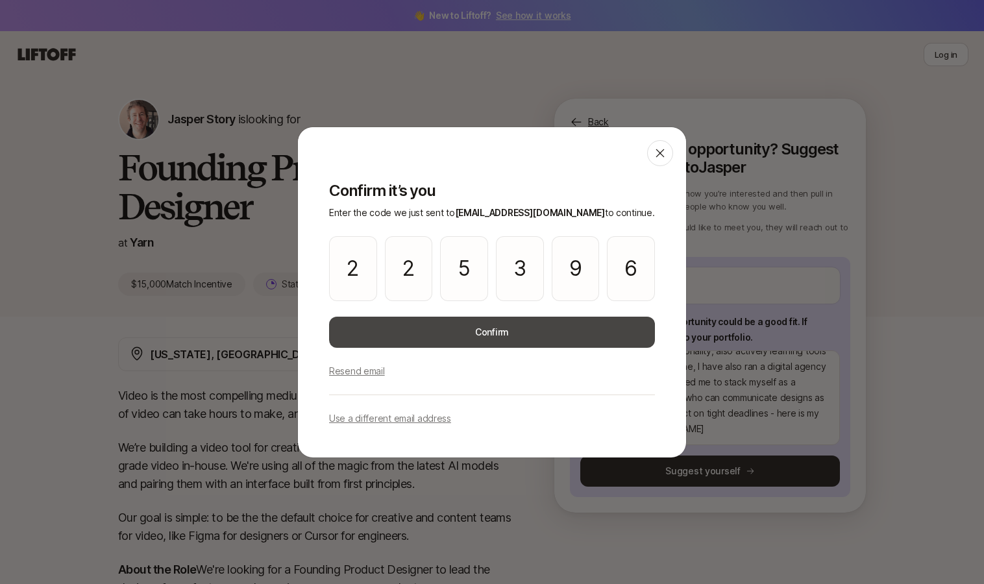
click at [510, 330] on button "Confirm" at bounding box center [492, 332] width 326 height 31
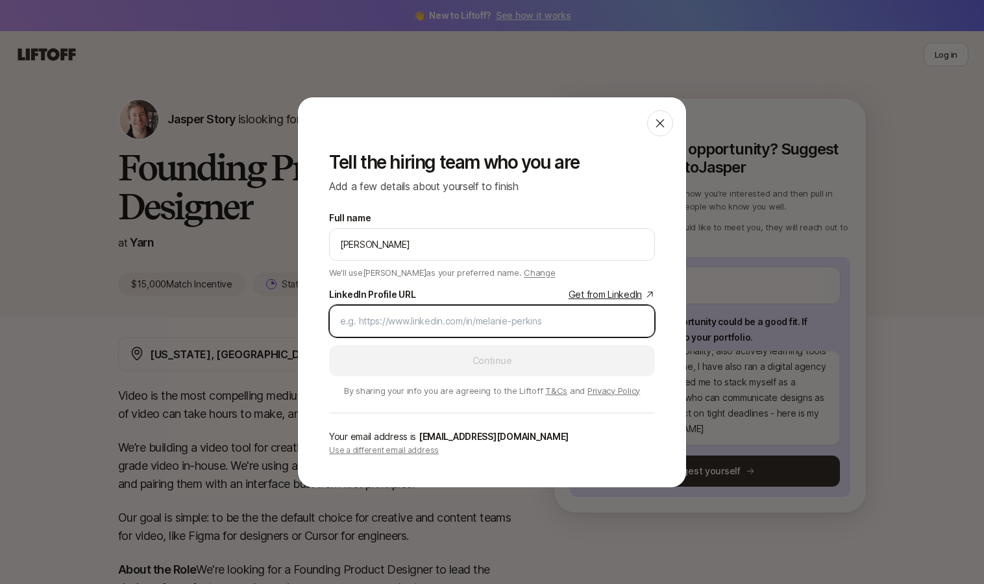
paste input "[URL][DOMAIN_NAME]"
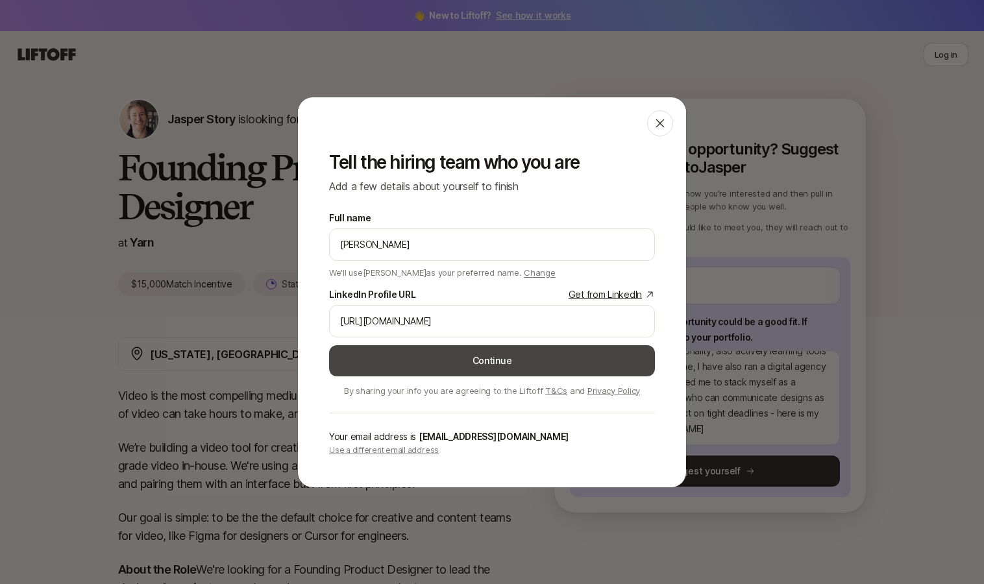
click at [459, 361] on button "Continue" at bounding box center [492, 360] width 326 height 31
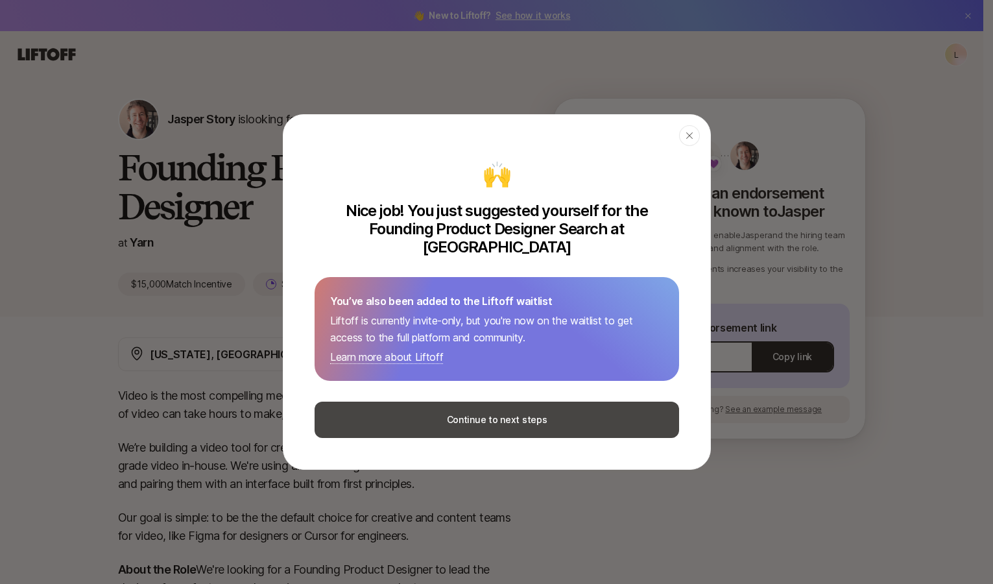
click at [509, 409] on button "Continue to next steps" at bounding box center [497, 420] width 365 height 36
